Goal: Book appointment/travel/reservation

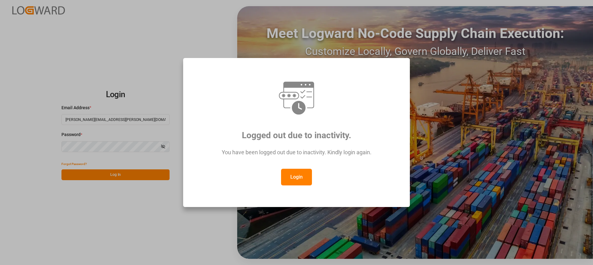
click at [298, 177] on button "Login" at bounding box center [296, 177] width 31 height 17
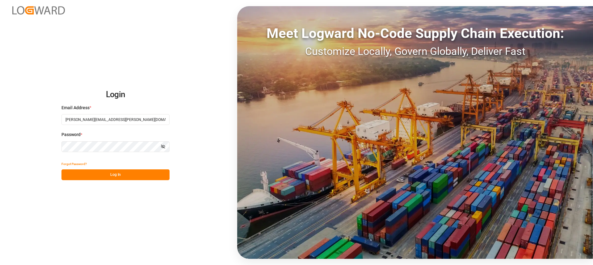
click at [143, 176] on button "Log In" at bounding box center [115, 175] width 108 height 11
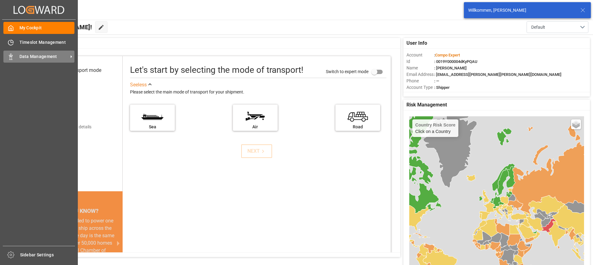
click at [46, 57] on span "Data Management" at bounding box center [43, 56] width 49 height 6
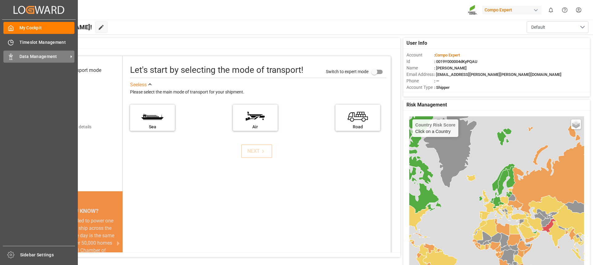
click at [14, 54] on icon at bounding box center [11, 57] width 6 height 6
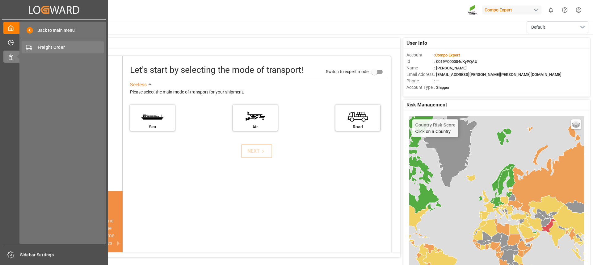
click at [57, 47] on span "Freight Order" at bounding box center [71, 47] width 66 height 6
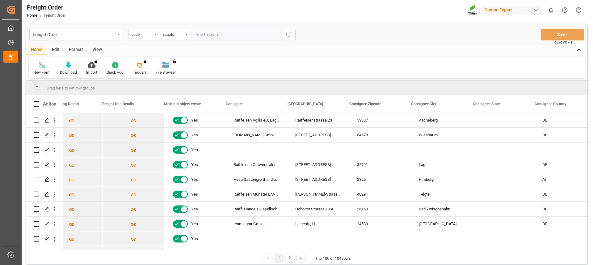
scroll to position [0, 278]
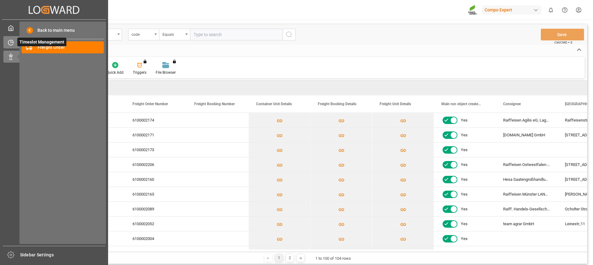
click at [8, 41] on icon at bounding box center [11, 43] width 6 height 6
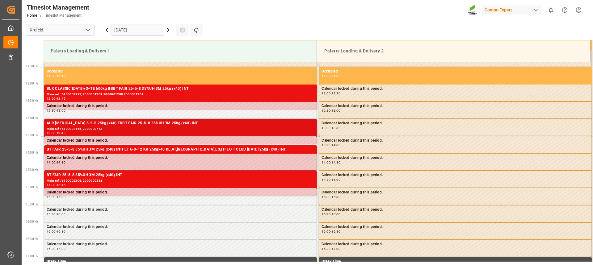
scroll to position [408, 0]
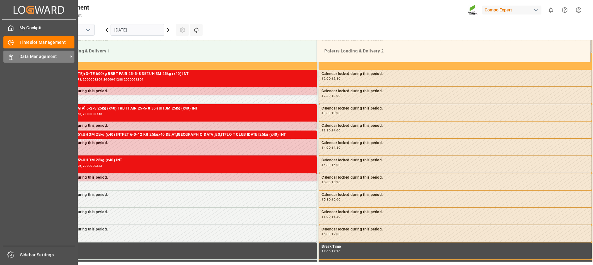
click at [16, 55] on div "Data Management Data Management" at bounding box center [38, 57] width 71 height 12
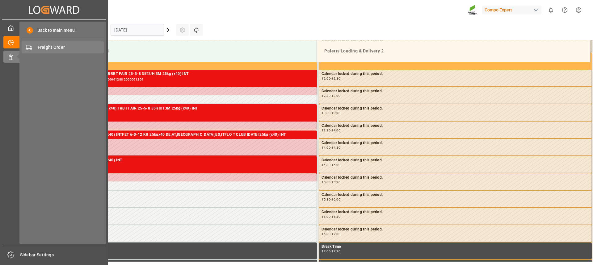
click at [51, 47] on span "Freight Order" at bounding box center [71, 47] width 66 height 6
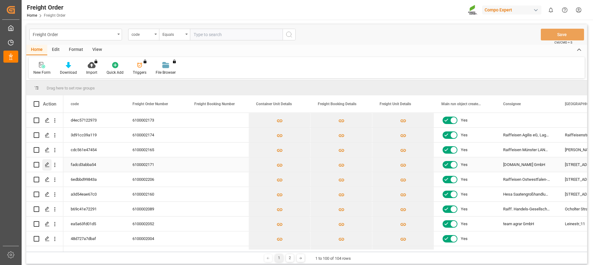
click at [47, 165] on icon "Press SPACE to select this row." at bounding box center [47, 165] width 5 height 5
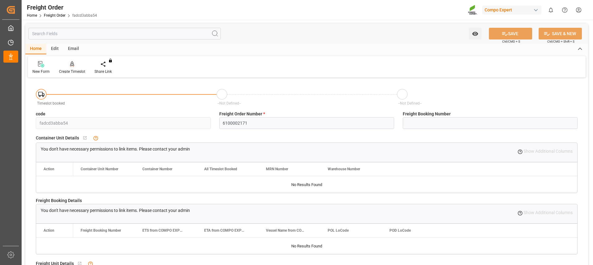
click at [73, 71] on div "Create Timeslot" at bounding box center [72, 72] width 26 height 6
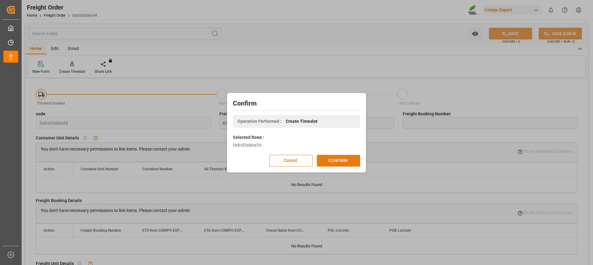
click at [337, 160] on button "CONFIRM" at bounding box center [338, 161] width 43 height 12
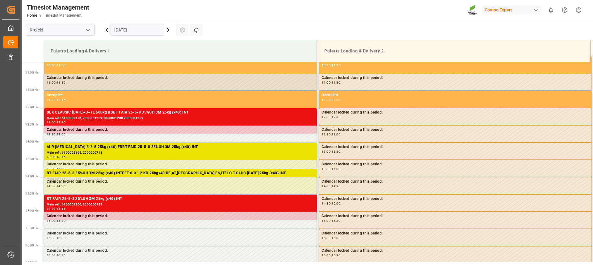
scroll to position [377, 0]
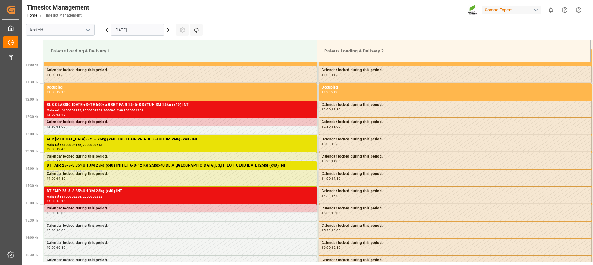
click at [167, 32] on icon at bounding box center [167, 29] width 7 height 7
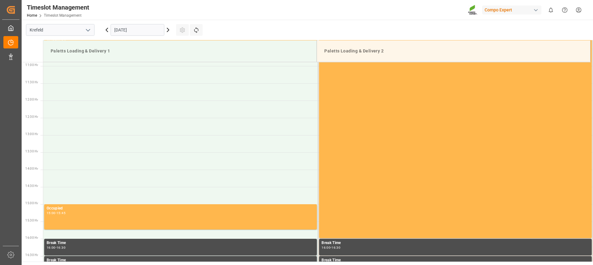
click at [147, 31] on input "[DATE]" at bounding box center [138, 30] width 54 height 12
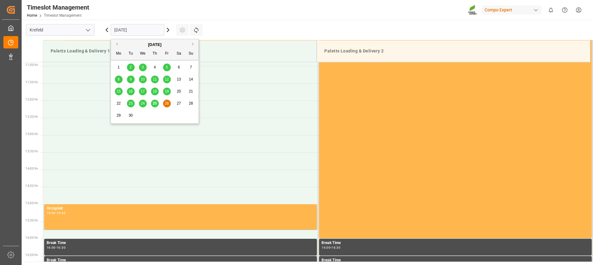
click at [118, 118] on span "29" at bounding box center [119, 115] width 4 height 4
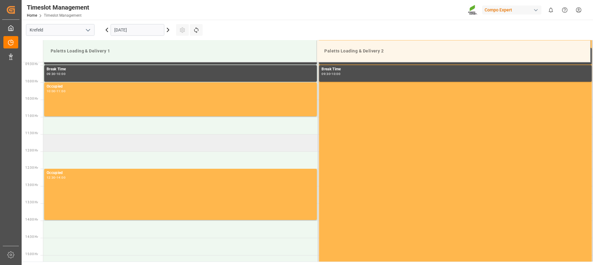
scroll to position [346, 0]
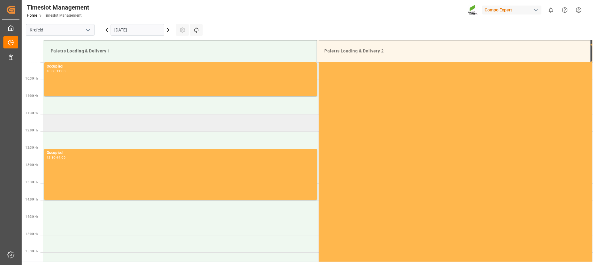
click at [66, 129] on td at bounding box center [180, 122] width 275 height 17
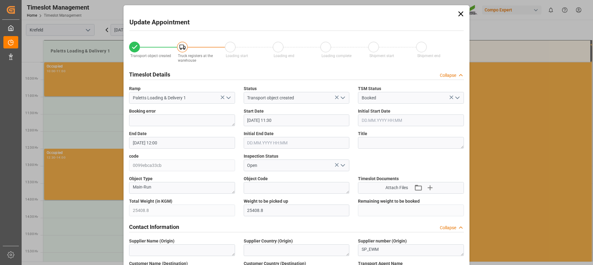
click at [278, 119] on input "[DATE] 11:30" at bounding box center [297, 121] width 106 height 12
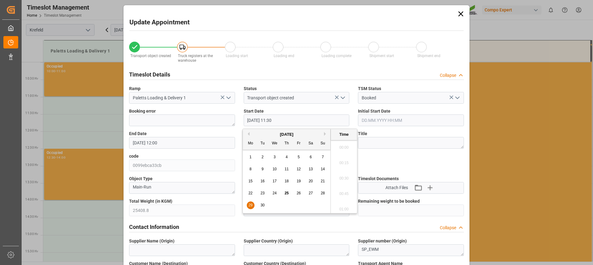
scroll to position [682, 0]
click at [245, 204] on div "29 30 1 2 3 4 5" at bounding box center [287, 206] width 84 height 12
click at [252, 206] on span "29" at bounding box center [250, 205] width 4 height 4
click at [342, 191] on li "11:45" at bounding box center [344, 191] width 26 height 15
type input "[DATE] 11:45"
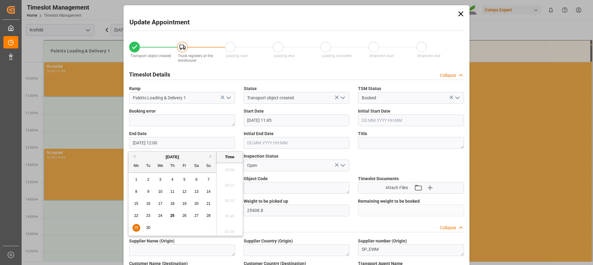
click at [186, 137] on input "[DATE] 12:00" at bounding box center [182, 143] width 106 height 12
click at [136, 229] on span "29" at bounding box center [136, 228] width 4 height 4
click at [228, 232] on li "12:30" at bounding box center [230, 230] width 26 height 15
type input "[DATE] 12:30"
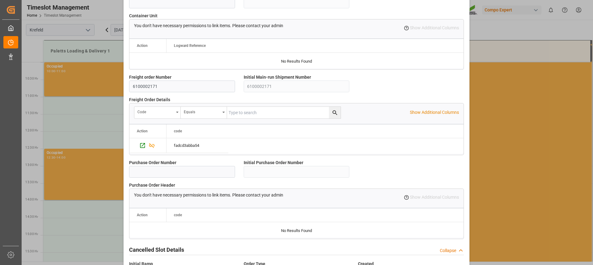
scroll to position [548, 0]
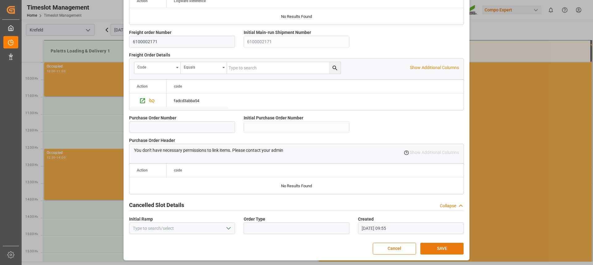
click at [428, 246] on button "SAVE" at bounding box center [442, 249] width 43 height 12
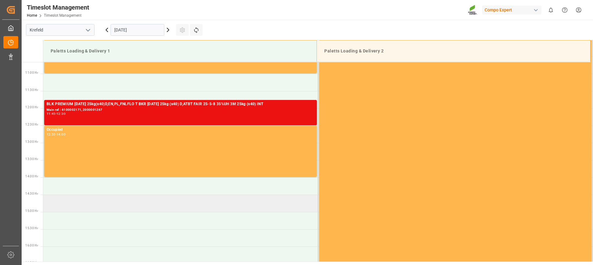
scroll to position [377, 0]
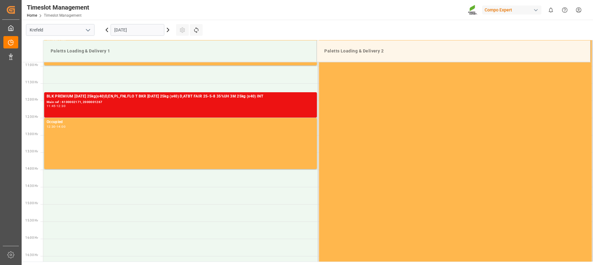
drag, startPoint x: 236, startPoint y: 12, endPoint x: 254, endPoint y: 10, distance: 18.1
click at [236, 12] on div "Timeslot Management Home Timeslot Management Compo Expert 0 Notifications Only …" at bounding box center [305, 10] width 576 height 20
